Goal: Task Accomplishment & Management: Manage account settings

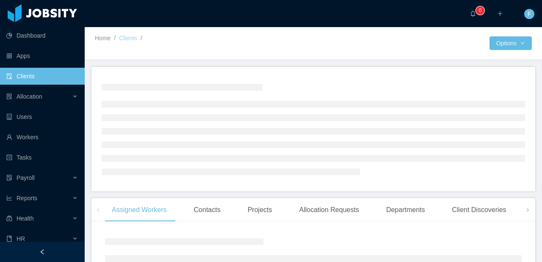
click at [123, 38] on link "Clients" at bounding box center [128, 38] width 18 height 7
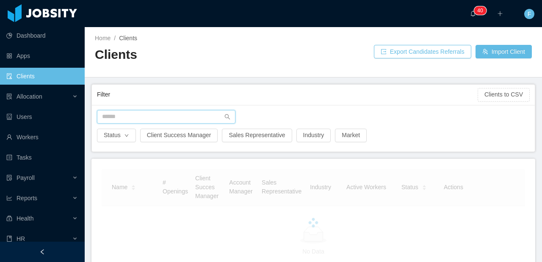
click at [134, 115] on input "text" at bounding box center [166, 117] width 138 height 14
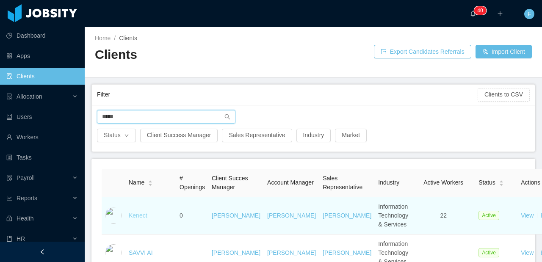
type input "*****"
click at [132, 219] on link "Kenect" at bounding box center [138, 215] width 19 height 7
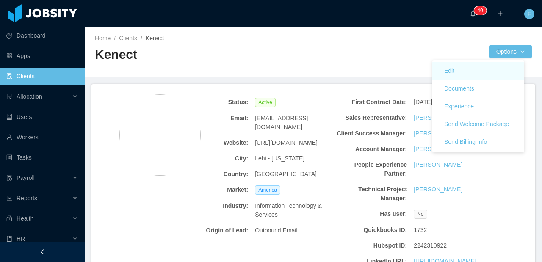
click at [484, 71] on link "Edit" at bounding box center [478, 71] width 92 height 18
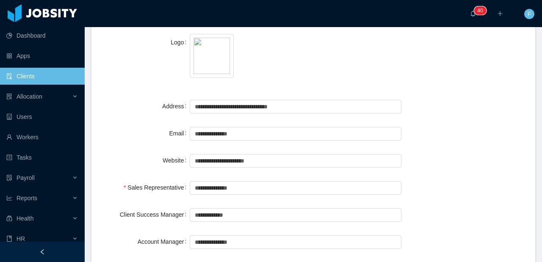
scroll to position [136, 0]
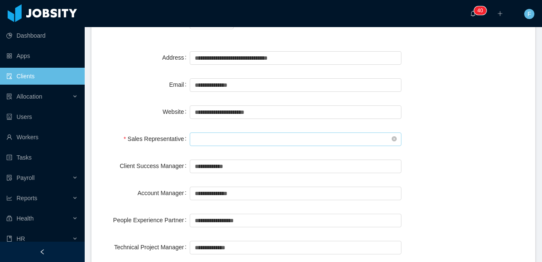
click at [247, 138] on input "text" at bounding box center [296, 139] width 212 height 14
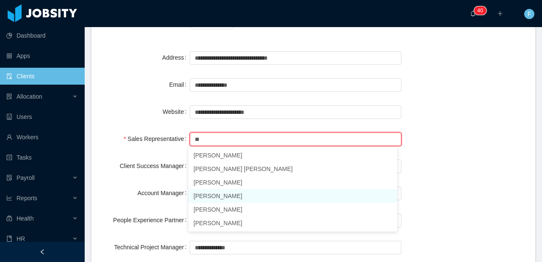
click at [240, 195] on li "[PERSON_NAME]" at bounding box center [292, 196] width 209 height 14
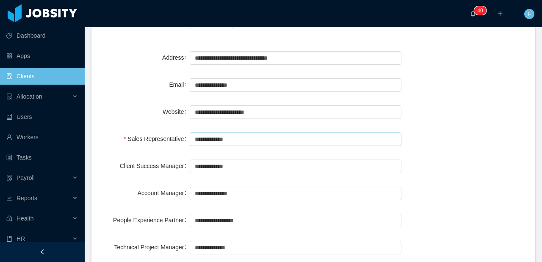
type input "**********"
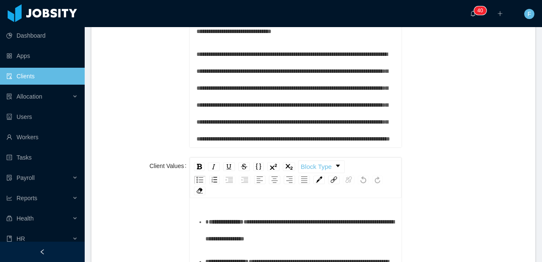
scroll to position [1107, 0]
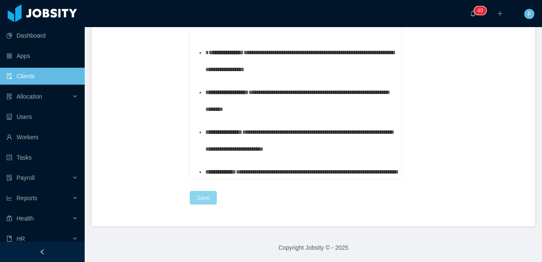
click at [201, 198] on button "Save" at bounding box center [203, 198] width 27 height 14
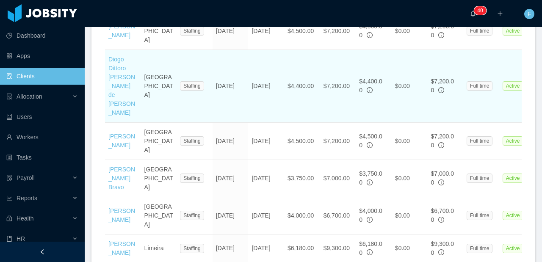
scroll to position [799, 0]
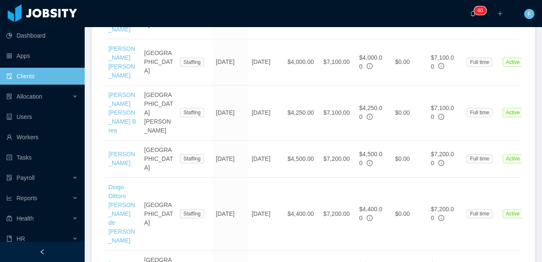
click at [120, 151] on link "[PERSON_NAME]" at bounding box center [121, 159] width 27 height 16
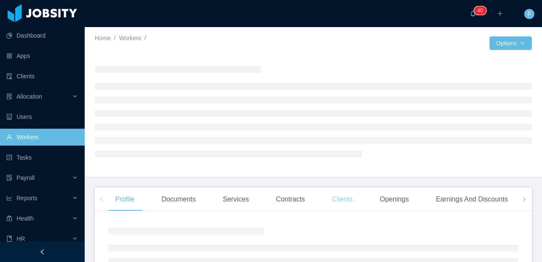
click at [345, 201] on div "Clients" at bounding box center [342, 199] width 34 height 24
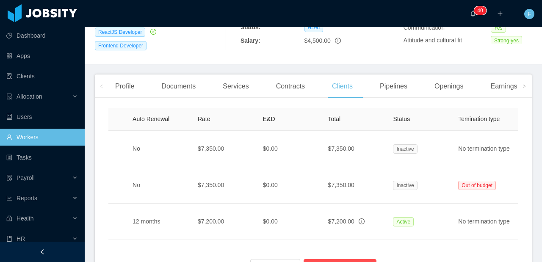
scroll to position [0, 443]
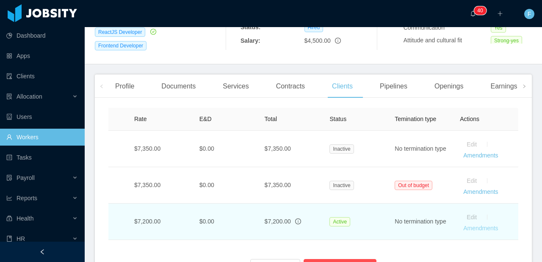
click at [482, 225] on link "Amendments" at bounding box center [480, 228] width 35 height 7
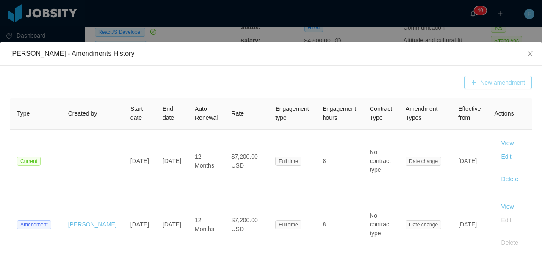
click at [477, 80] on button "New amendment" at bounding box center [498, 83] width 68 height 14
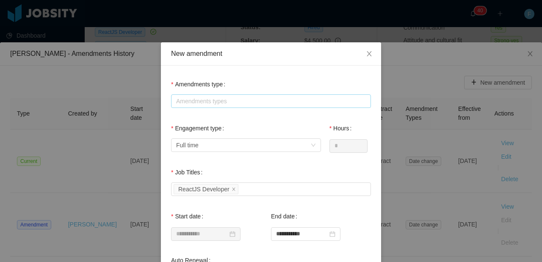
click at [245, 102] on div "Amendments types" at bounding box center [269, 101] width 186 height 8
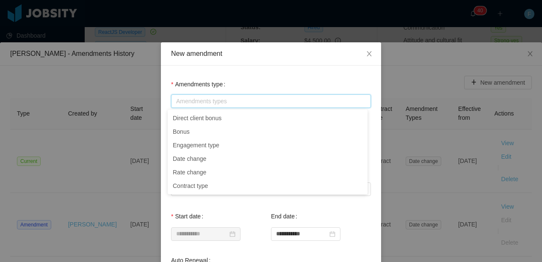
click at [246, 77] on div "Amendments type Amendments types" at bounding box center [271, 93] width 200 height 34
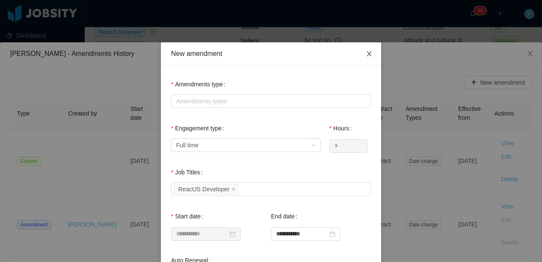
click at [366, 49] on span "Close" at bounding box center [369, 54] width 24 height 24
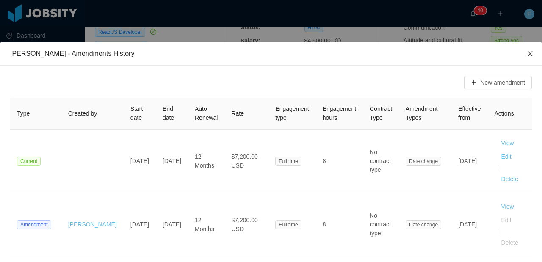
click at [526, 52] on icon "icon: close" at bounding box center [529, 53] width 7 height 7
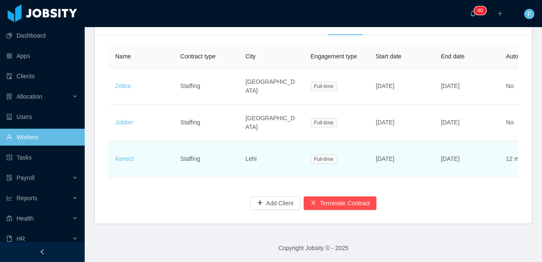
scroll to position [244, 0]
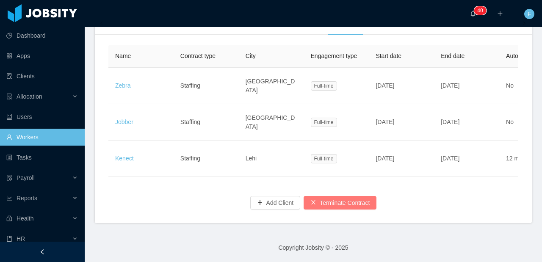
click at [329, 205] on button "Terminate Contract" at bounding box center [339, 203] width 73 height 14
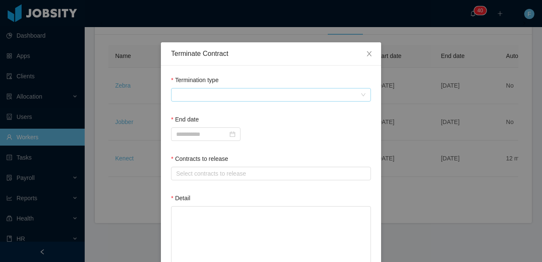
click at [220, 95] on span at bounding box center [268, 94] width 184 height 13
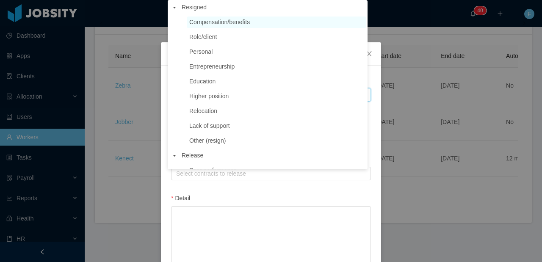
click at [245, 23] on span "Compensation/benefits" at bounding box center [219, 22] width 61 height 7
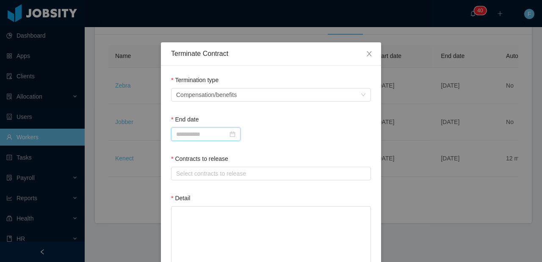
click at [208, 133] on input at bounding box center [205, 134] width 69 height 14
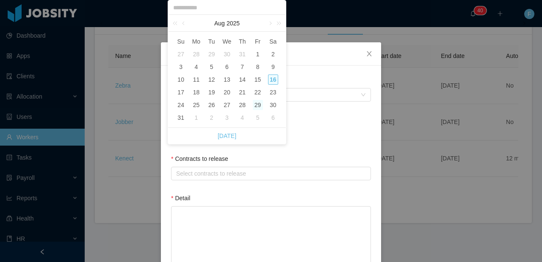
click at [258, 106] on div "29" at bounding box center [258, 105] width 10 height 10
type input "**********"
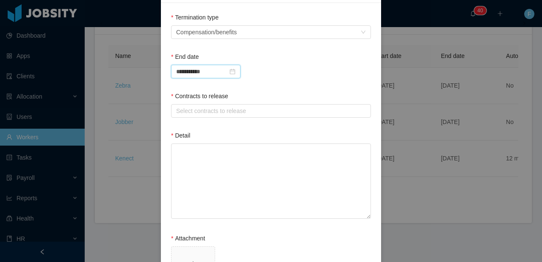
scroll to position [63, 0]
click at [294, 113] on div "Select contracts to release" at bounding box center [269, 110] width 186 height 8
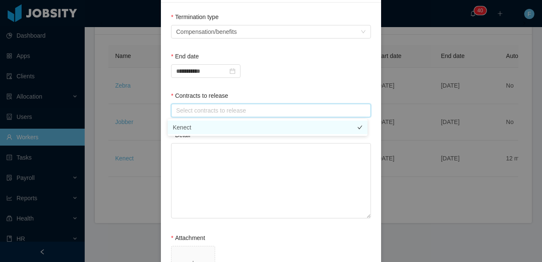
click at [264, 126] on li "Kenect" at bounding box center [268, 128] width 200 height 14
click at [232, 128] on li "Kenect" at bounding box center [268, 128] width 200 height 14
click at [239, 175] on textarea "Detail" at bounding box center [271, 180] width 200 height 75
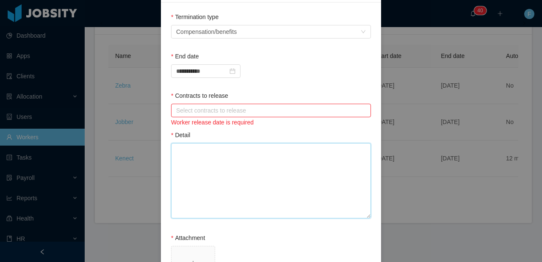
click at [244, 114] on div "Select contracts to release" at bounding box center [269, 110] width 186 height 8
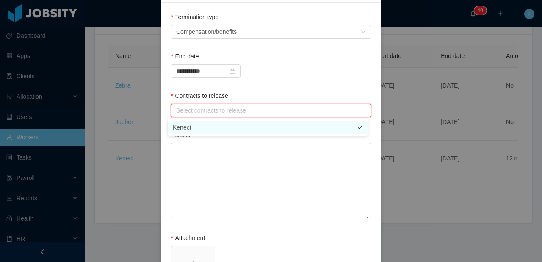
click at [230, 133] on li "Kenect" at bounding box center [268, 128] width 200 height 14
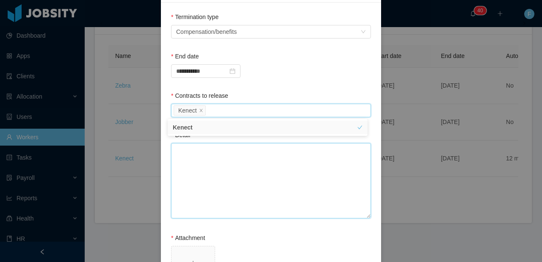
click at [224, 155] on textarea "Detail" at bounding box center [271, 180] width 200 height 75
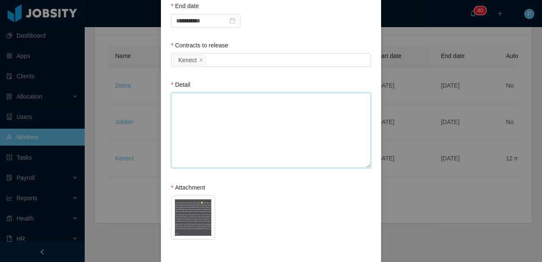
scroll to position [113, 0]
click at [255, 213] on span "Screenshot [DATE] 11.04.11 AM.png" at bounding box center [271, 218] width 200 height 47
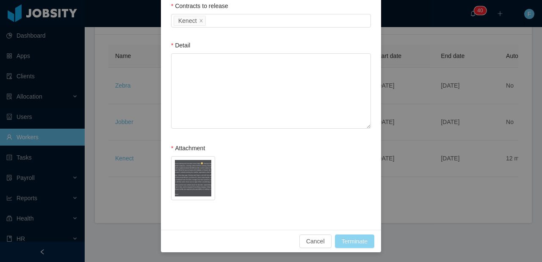
click at [349, 241] on button "Terminate" at bounding box center [354, 241] width 39 height 14
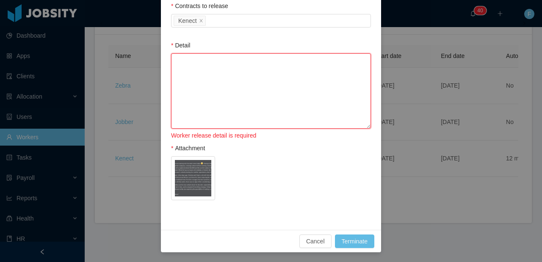
click at [267, 86] on textarea "Detail" at bounding box center [271, 90] width 200 height 75
paste textarea "**********"
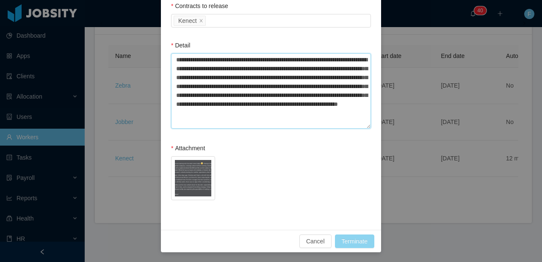
type textarea "**********"
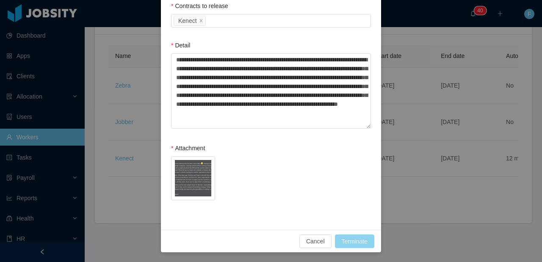
click at [347, 243] on button "Terminate" at bounding box center [354, 241] width 39 height 14
